Goal: Register for event/course

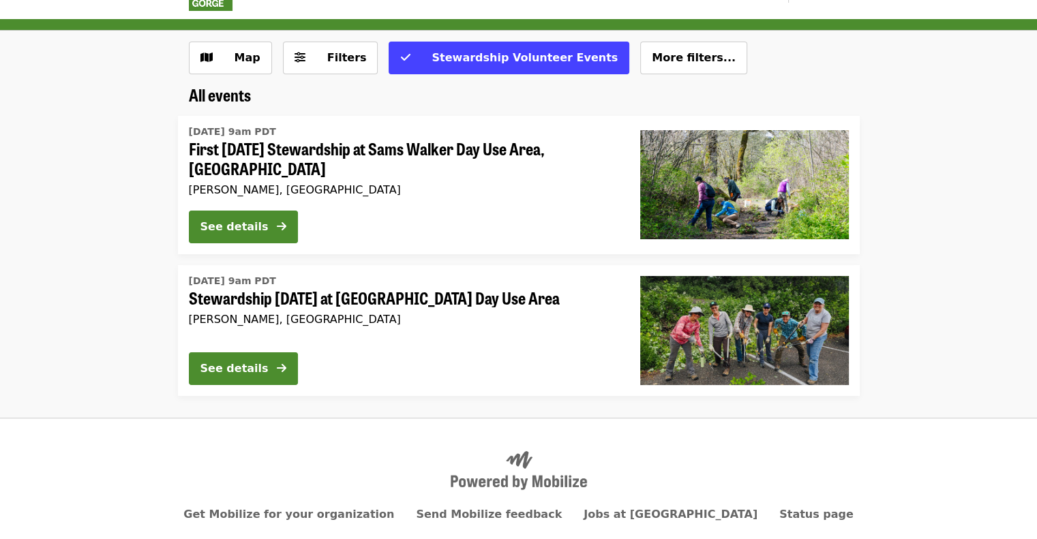
scroll to position [35, 0]
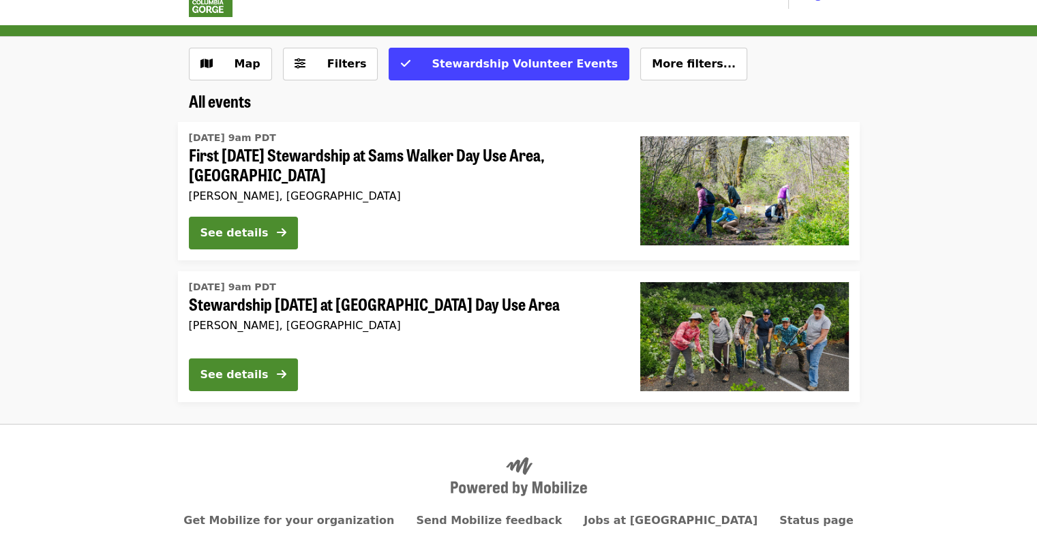
click at [380, 166] on div "[DATE] 9am PDT First [DATE] Stewardship at Sams Walker Day Use Area, [GEOGRAPHI…" at bounding box center [403, 166] width 429 height 78
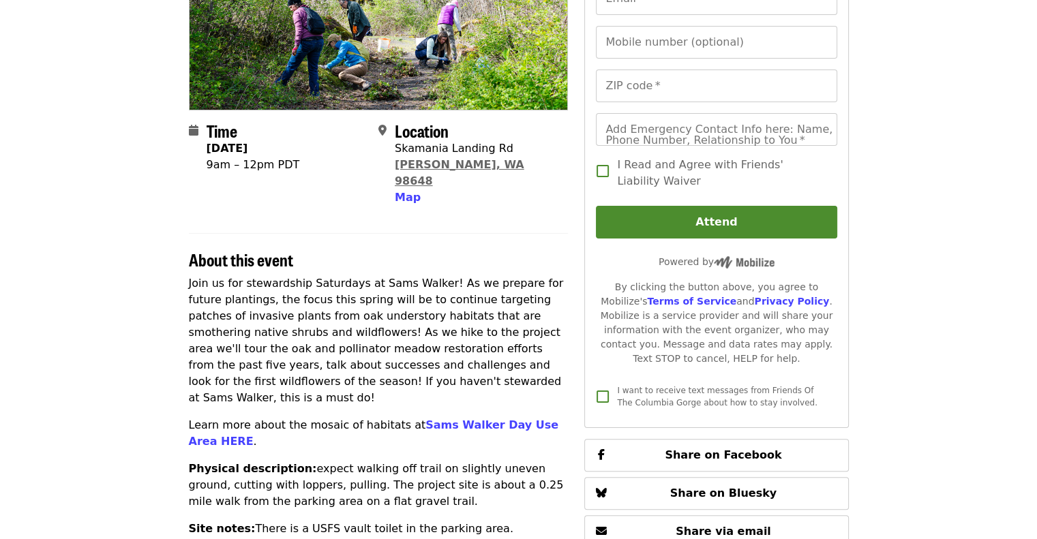
scroll to position [218, 0]
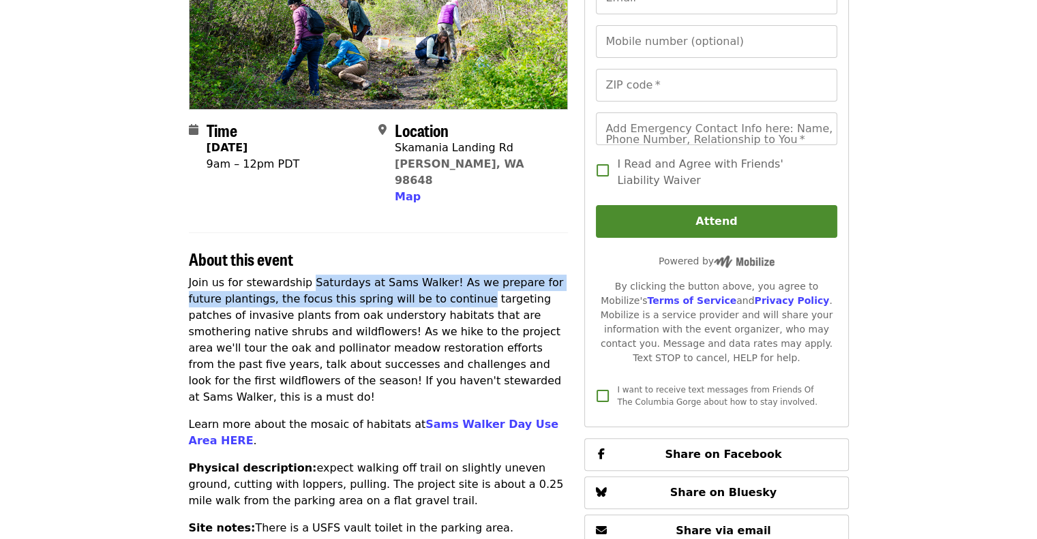
drag, startPoint x: 302, startPoint y: 267, endPoint x: 427, endPoint y: 278, distance: 126.0
click at [427, 278] on p "Join us for stewardship Saturdays at Sams Walker! As we prepare for future plan…" at bounding box center [379, 340] width 380 height 131
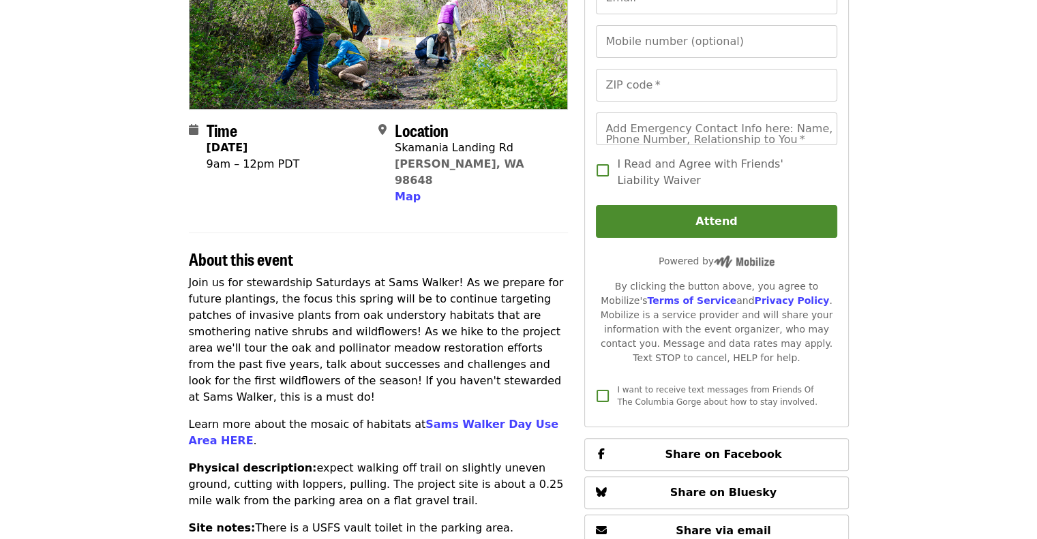
click at [368, 297] on p "Join us for stewardship Saturdays at Sams Walker! As we prepare for future plan…" at bounding box center [379, 340] width 380 height 131
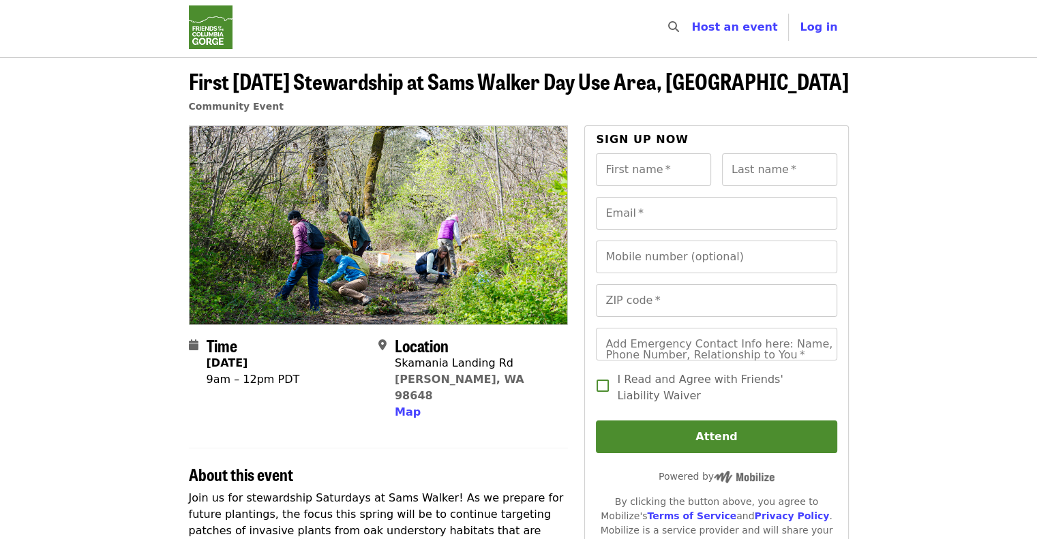
scroll to position [0, 0]
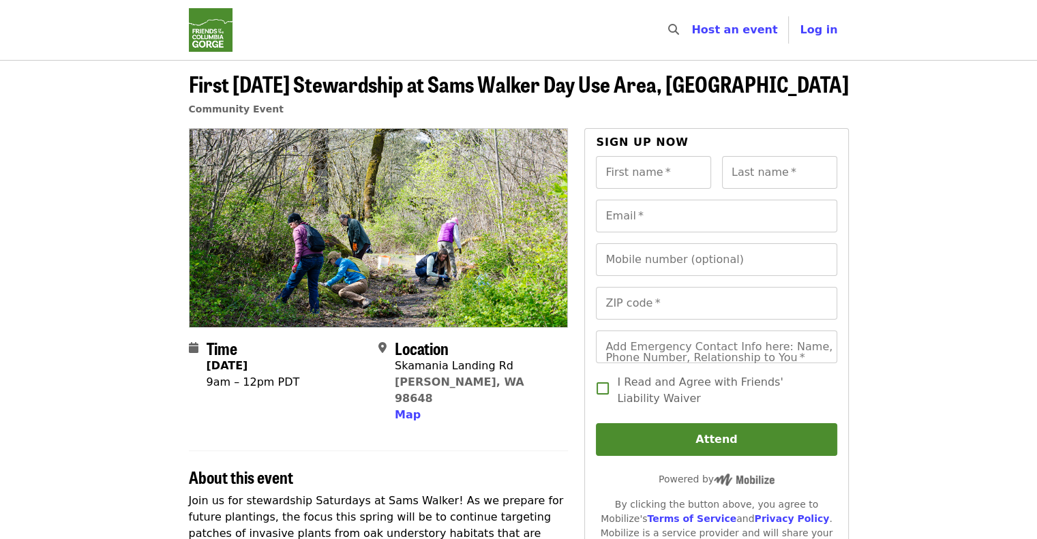
scroll to position [35, 0]
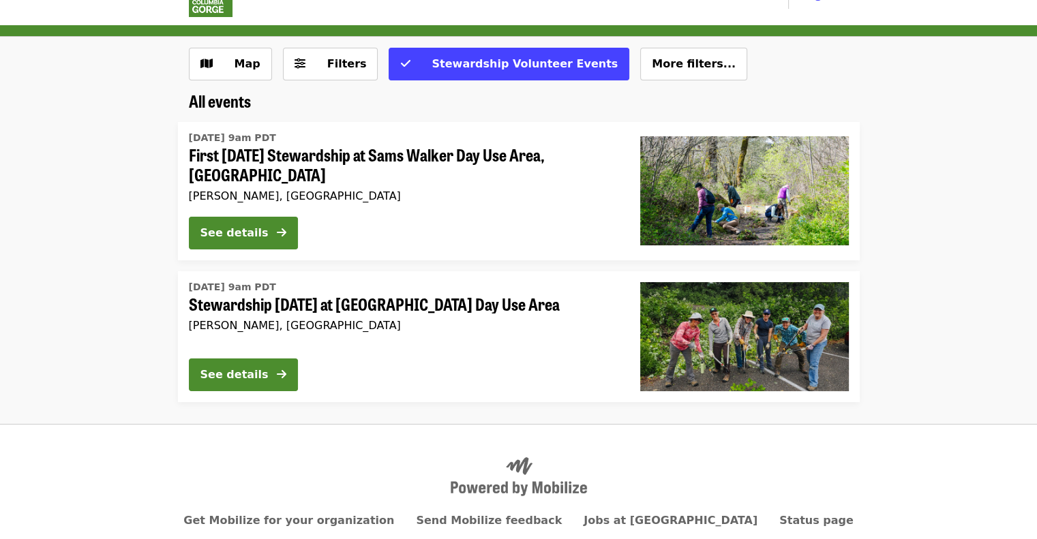
click at [334, 301] on span "Stewardship [DATE] at [GEOGRAPHIC_DATA] Day Use Area" at bounding box center [403, 304] width 429 height 20
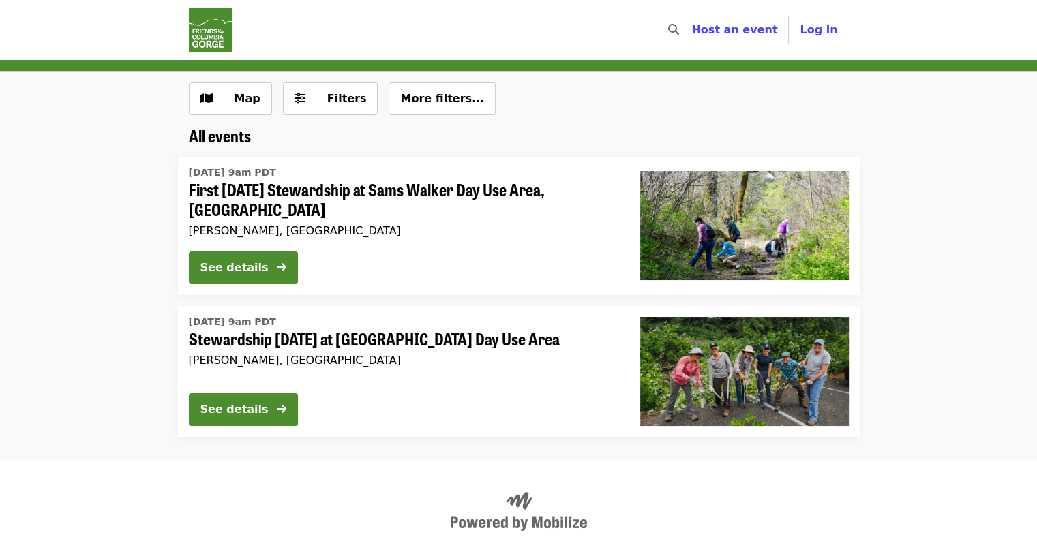
scroll to position [35, 0]
